Goal: Task Accomplishment & Management: Manage account settings

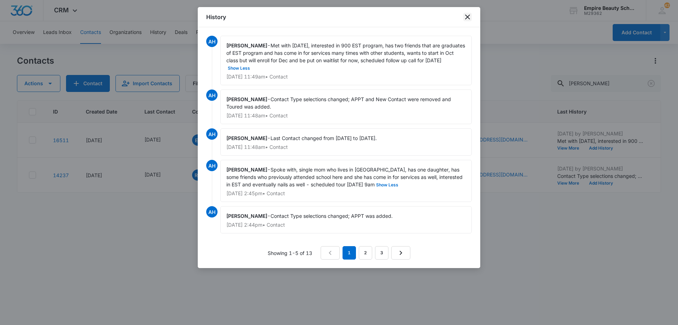
click at [470, 16] on icon "close" at bounding box center [468, 17] width 8 height 8
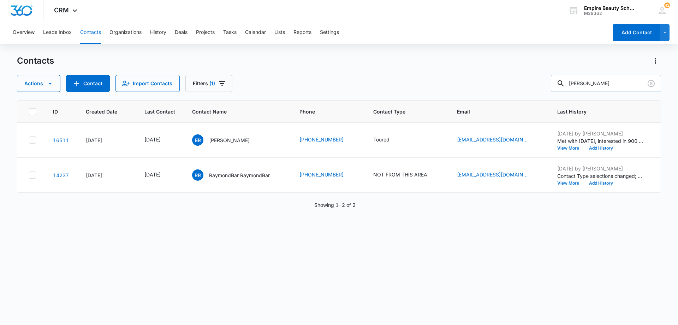
click at [611, 84] on input "[PERSON_NAME]" at bounding box center [606, 83] width 110 height 17
type input "[PERSON_NAME]"
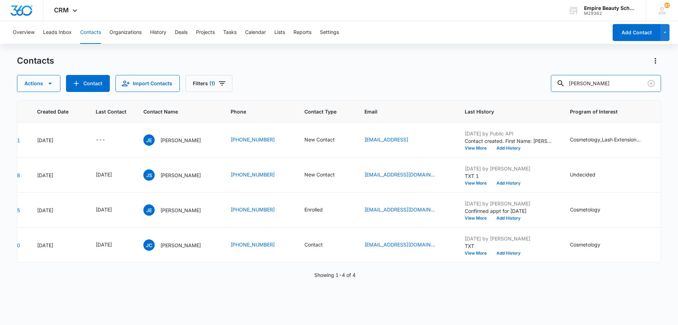
scroll to position [0, 54]
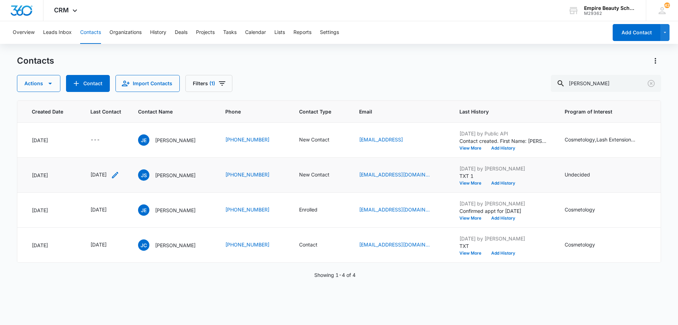
click at [119, 175] on icon "Last Contact - 1757635200 - Select to Edit Field" at bounding box center [115, 175] width 8 height 8
click at [126, 133] on input "[DATE]" at bounding box center [112, 130] width 52 height 8
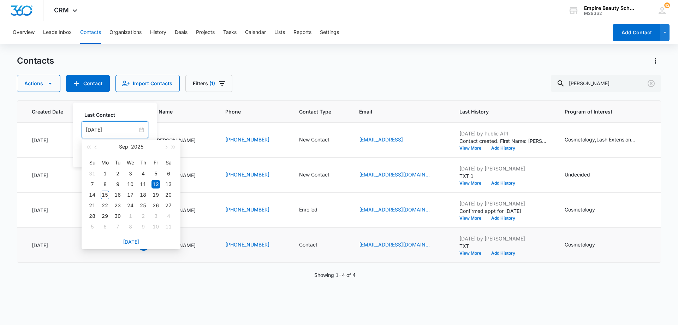
click at [132, 242] on link "[DATE]" at bounding box center [131, 242] width 16 height 6
type input "[DATE]"
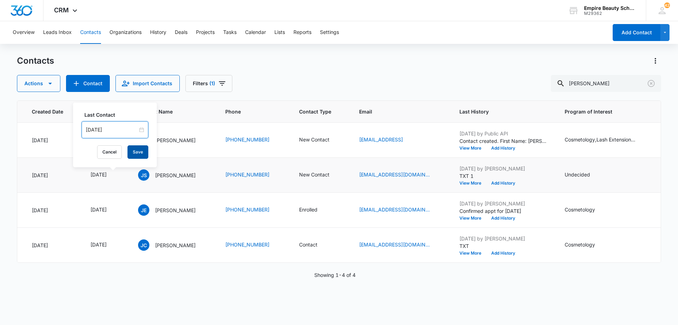
click at [134, 154] on button "Save" at bounding box center [138, 151] width 21 height 13
click at [342, 176] on icon "Contact Type - New Contact - Select to Edit Field" at bounding box center [338, 175] width 8 height 8
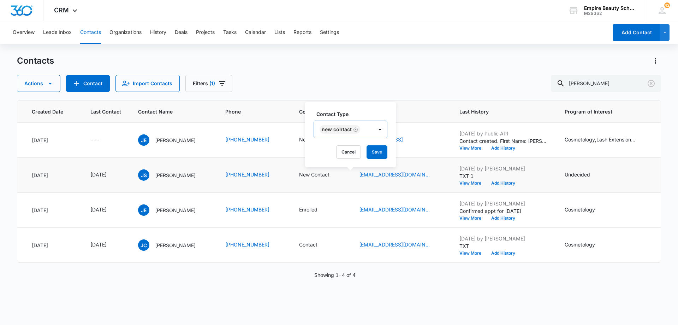
click at [354, 129] on icon "Remove New Contact" at bounding box center [355, 129] width 5 height 5
click at [362, 130] on div at bounding box center [368, 130] width 14 height 16
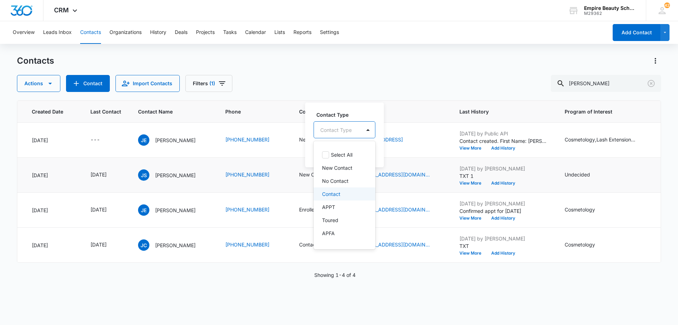
click at [348, 193] on div "Contact" at bounding box center [343, 193] width 43 height 7
click at [371, 130] on div at bounding box center [368, 129] width 11 height 11
click at [370, 149] on button "Save" at bounding box center [365, 151] width 21 height 13
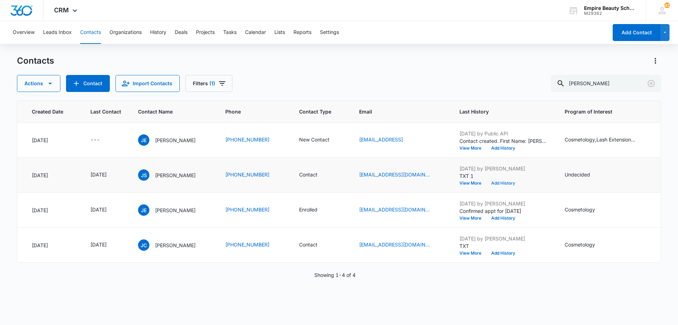
click at [520, 183] on button "Add History" at bounding box center [504, 183] width 34 height 4
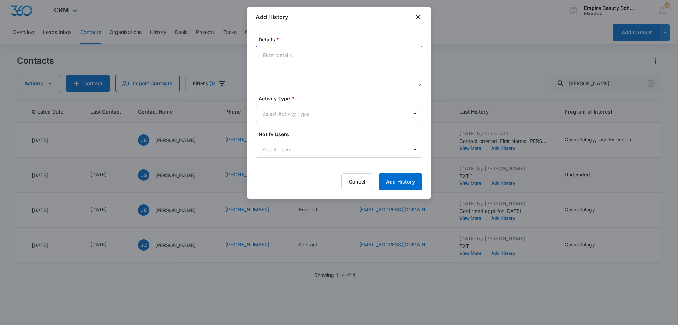
click at [325, 70] on textarea "Details *" at bounding box center [339, 66] width 167 height 40
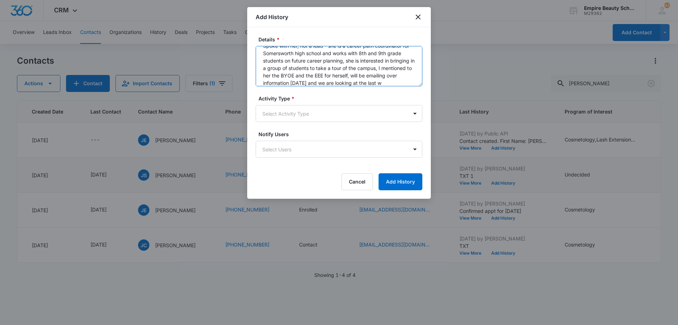
scroll to position [17, 0]
type textarea "Spoke with her, not a lead - she is a career path coordinator for Somersworth h…"
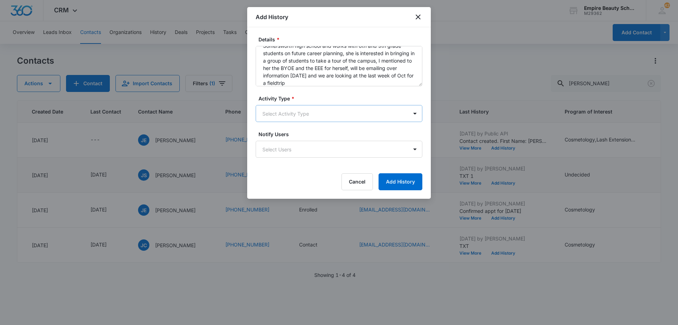
click at [289, 118] on body "CRM Apps Forms CRM Email Shop Payments POS Files Brand Settings Empire Beauty S…" at bounding box center [339, 162] width 678 height 325
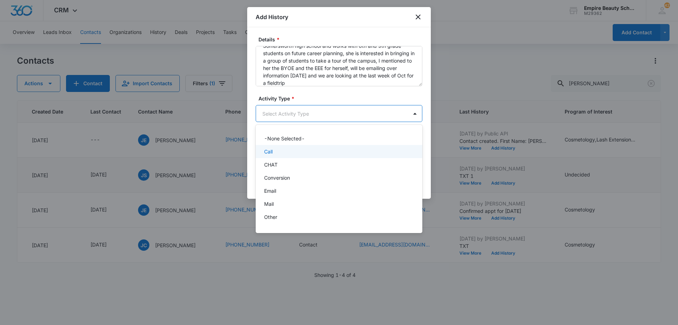
click at [287, 148] on div "Call" at bounding box center [338, 151] width 148 height 7
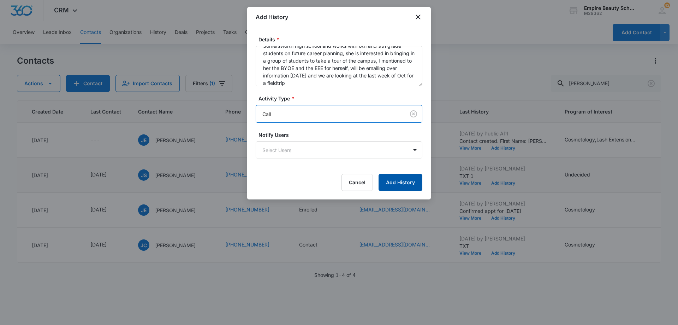
click at [393, 179] on button "Add History" at bounding box center [401, 182] width 44 height 17
